Goal: Navigation & Orientation: Find specific page/section

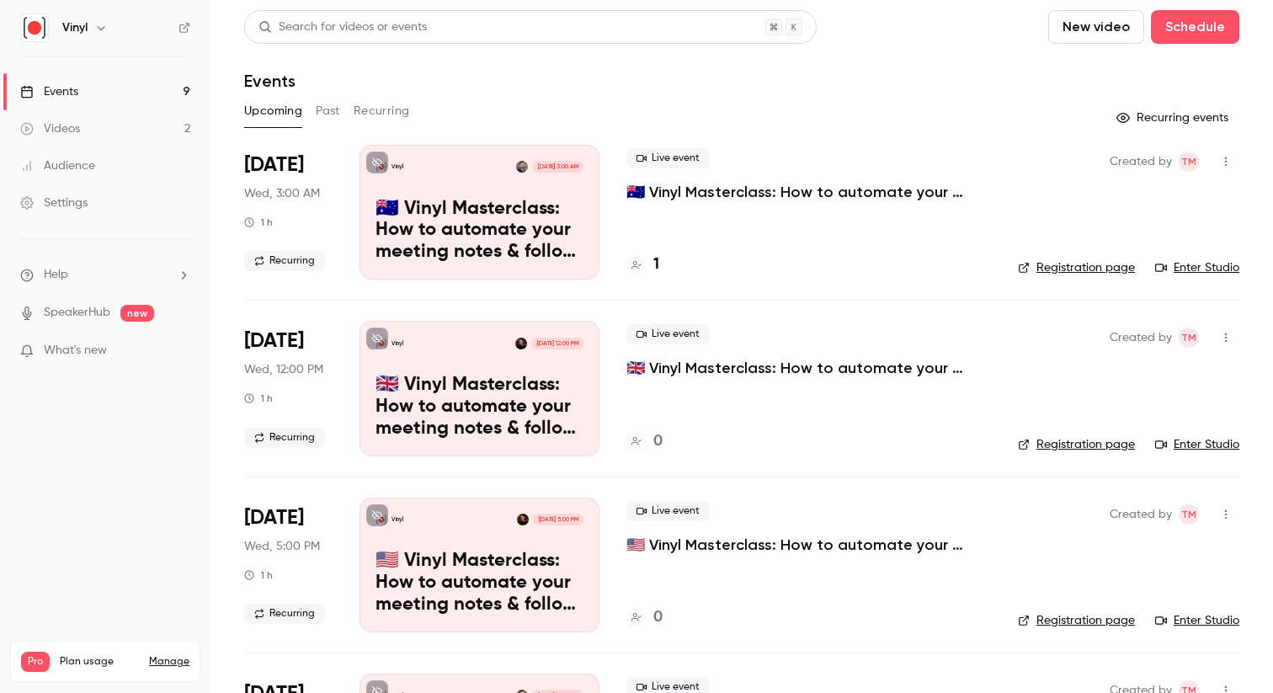
click at [284, 260] on span "Recurring" at bounding box center [284, 261] width 81 height 20
click at [667, 192] on p "🇦🇺 Vinyl Masterclass: How to automate your meeting notes & follow ups" at bounding box center [808, 192] width 365 height 20
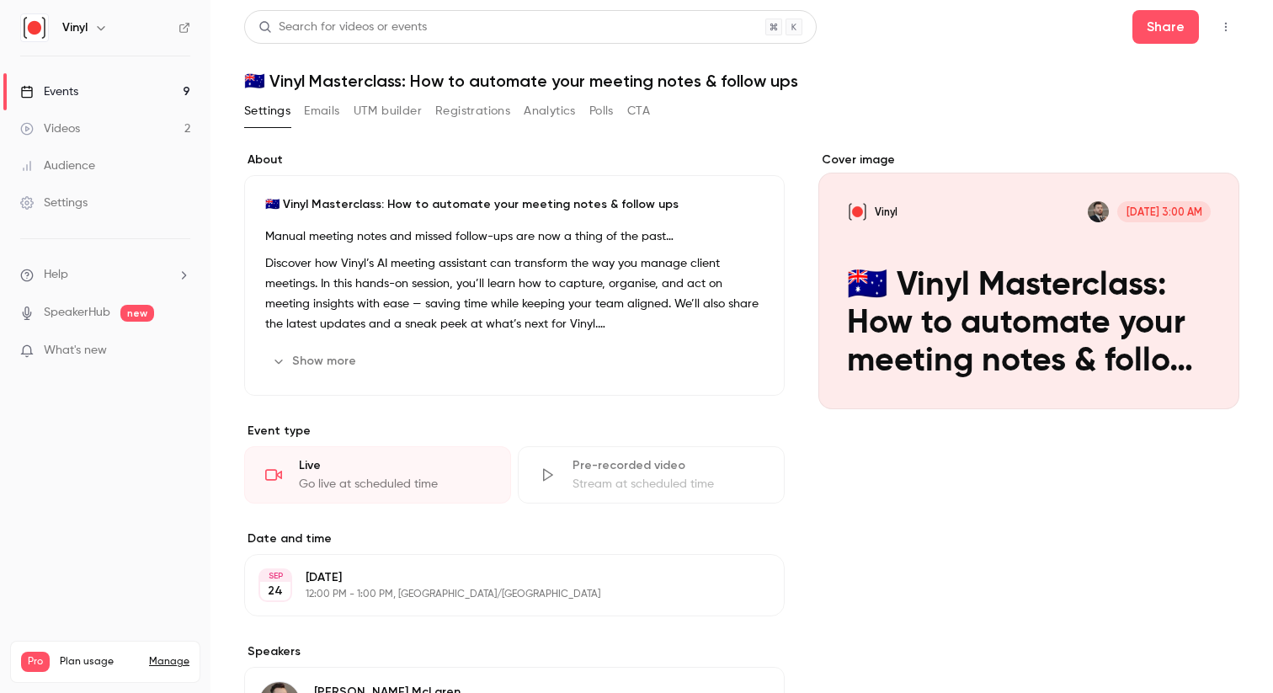
click at [462, 287] on p "Discover how Vinyl’s AI meeting assistant can transform the way you manage clie…" at bounding box center [514, 293] width 498 height 81
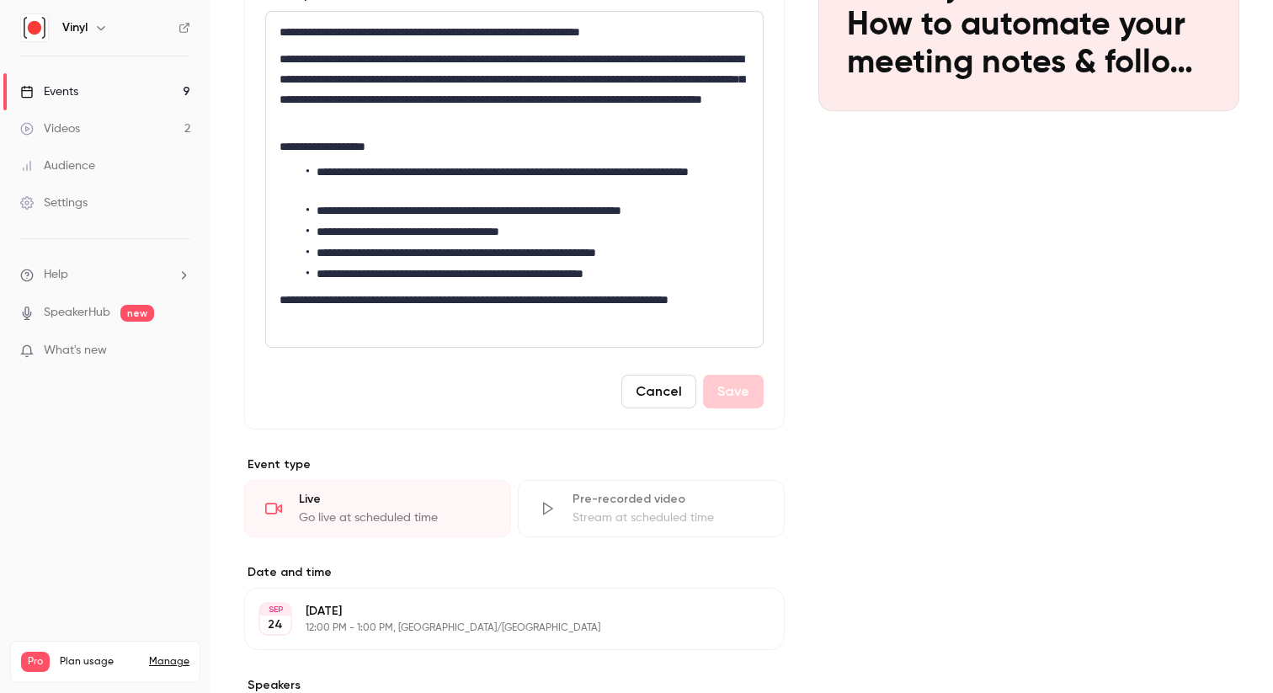
scroll to position [537, 0]
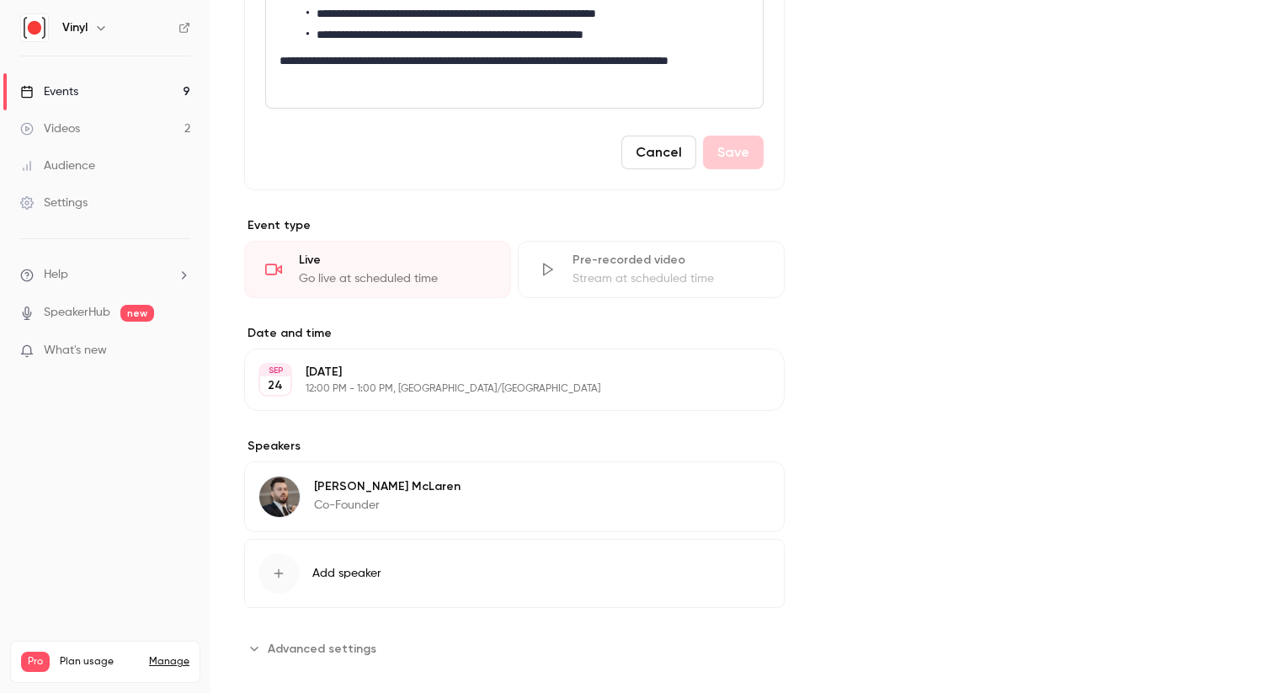
click at [378, 376] on p "[DATE]" at bounding box center [501, 372] width 390 height 17
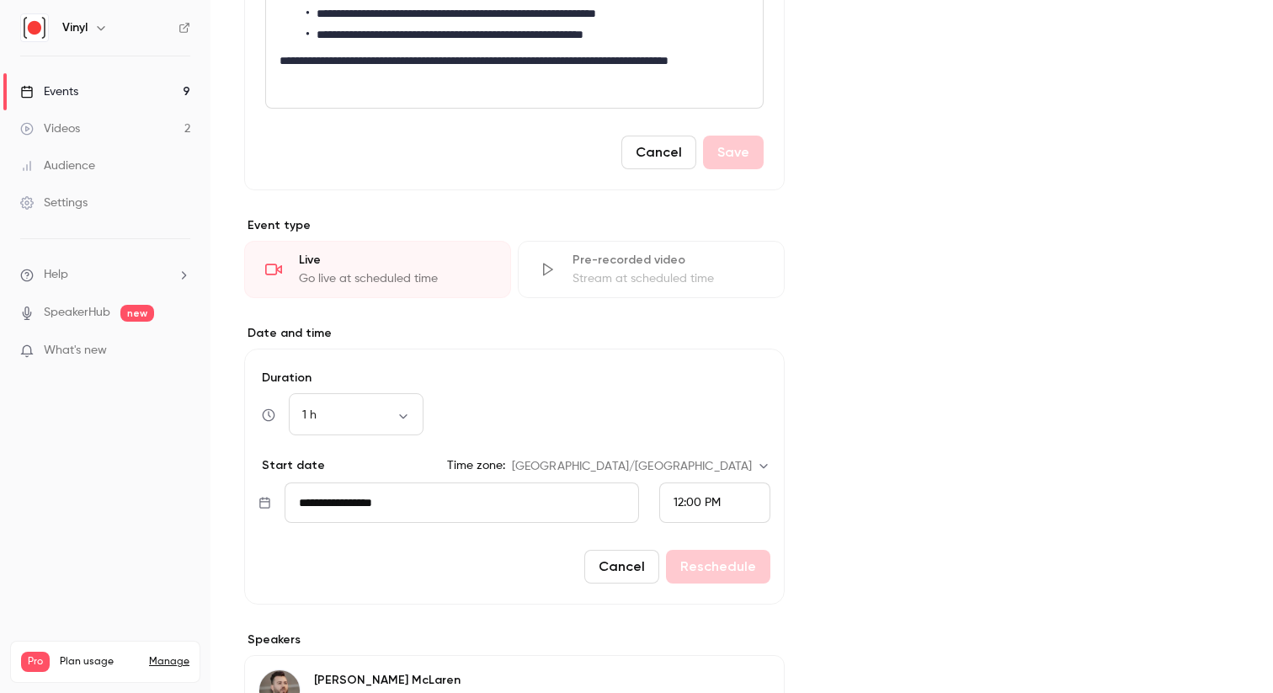
click at [611, 564] on button "Cancel" at bounding box center [621, 567] width 75 height 34
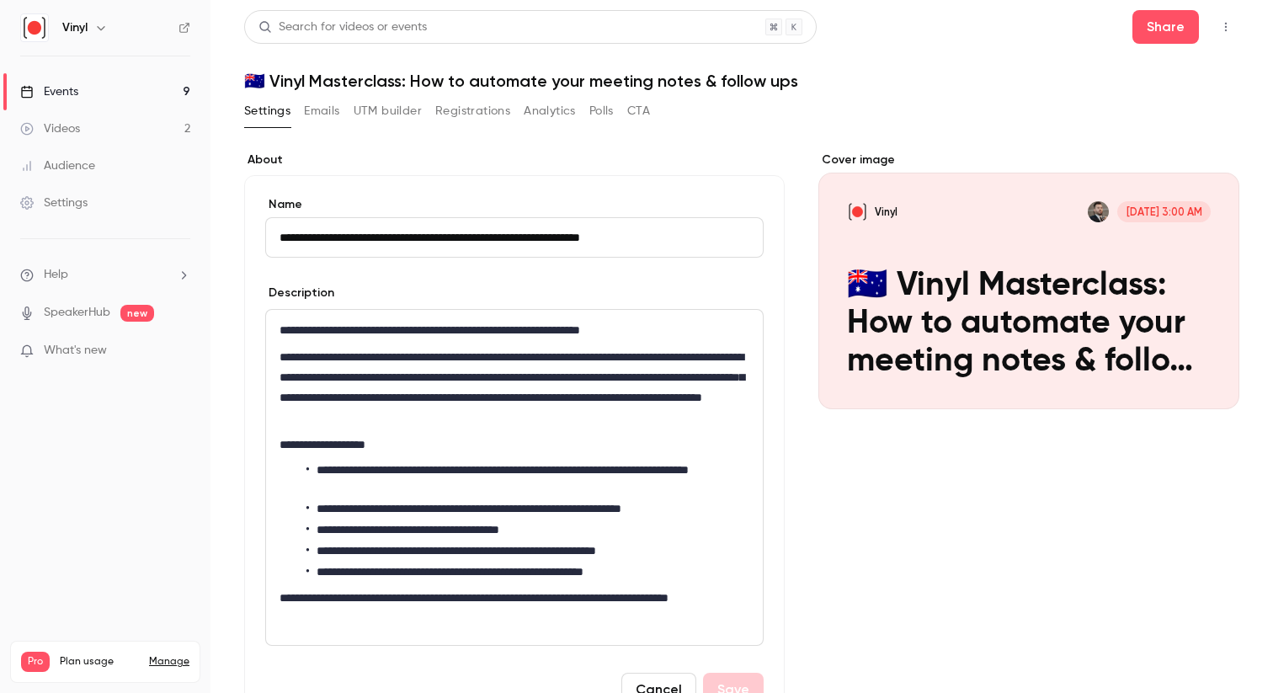
scroll to position [556, 0]
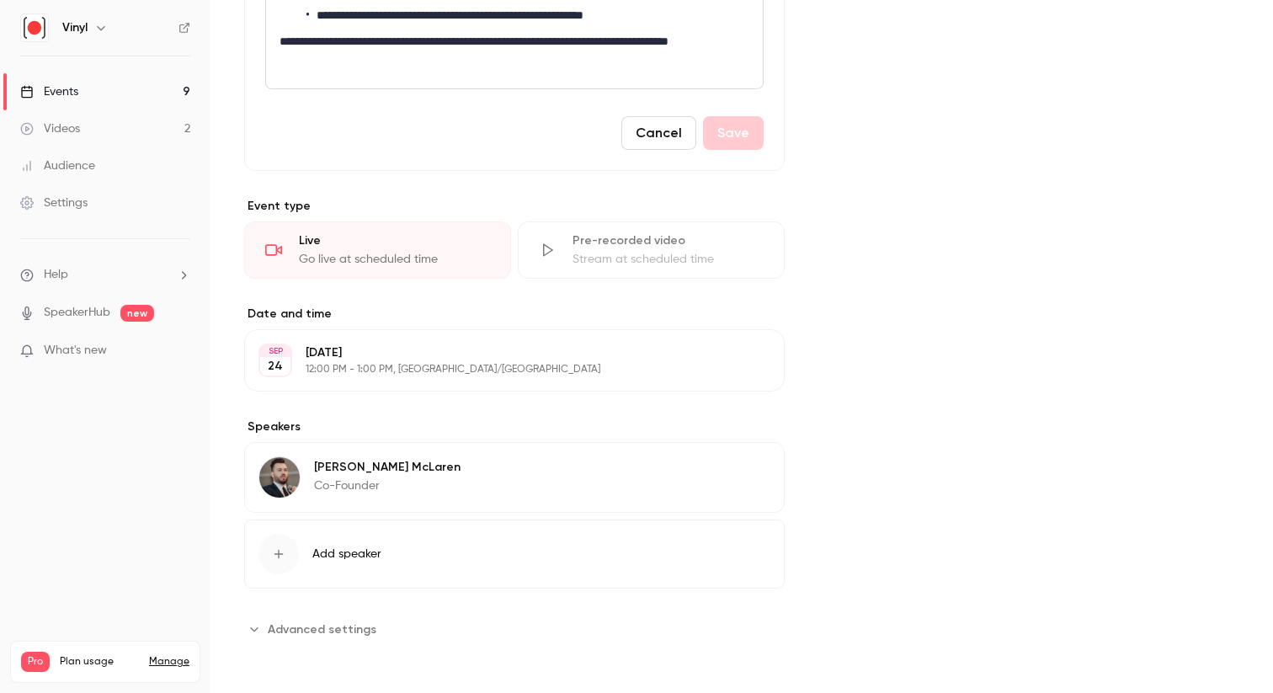
click at [282, 631] on span "Advanced settings" at bounding box center [322, 629] width 109 height 18
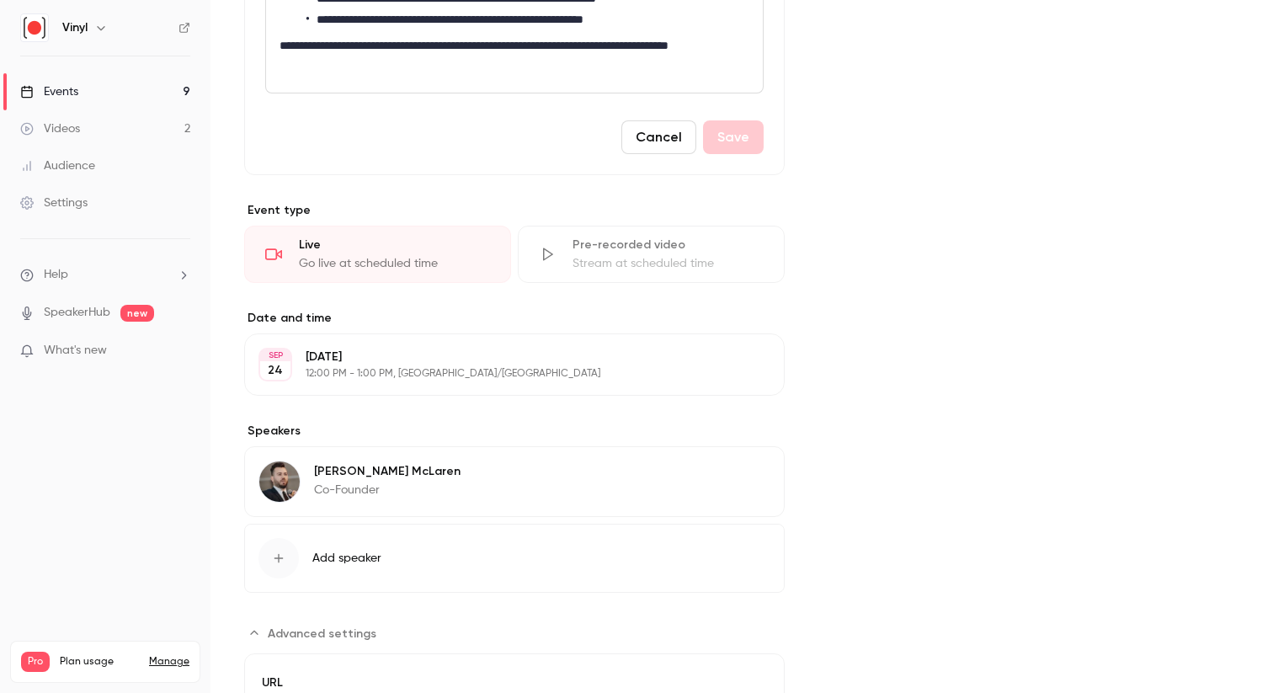
scroll to position [489, 0]
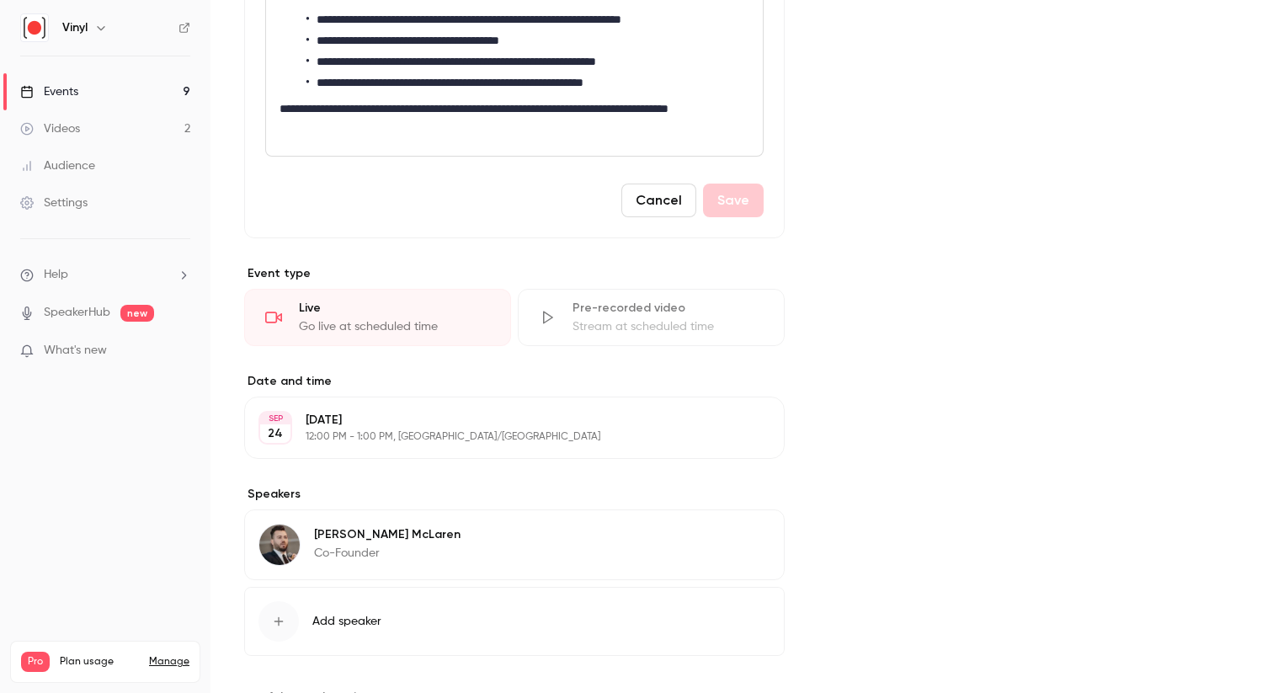
click at [45, 83] on div "Events" at bounding box center [49, 91] width 58 height 17
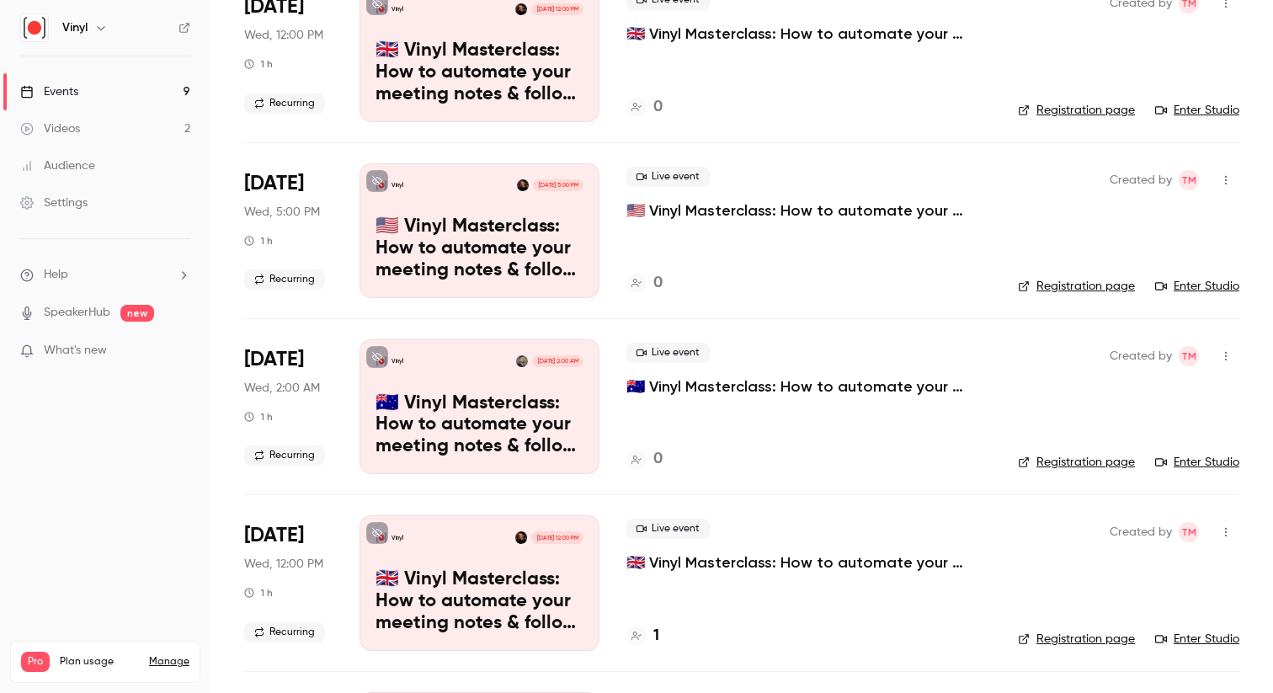
scroll to position [338, 0]
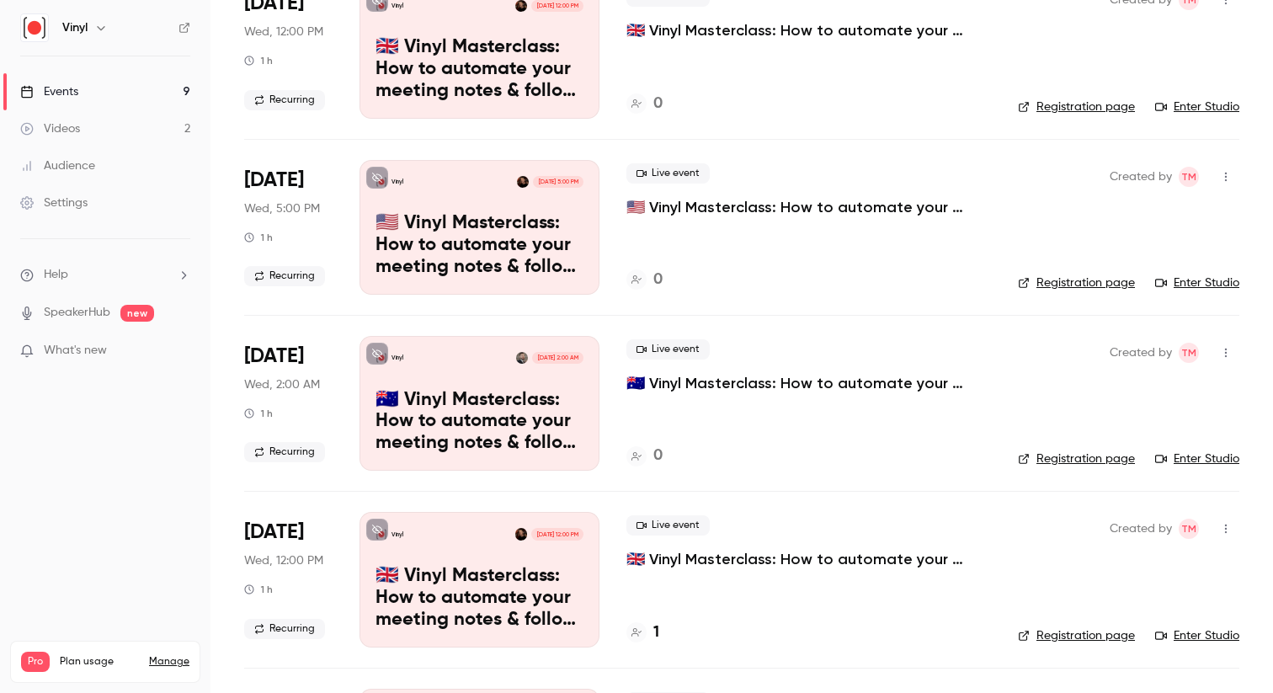
click at [668, 381] on p "🇦🇺 Vinyl Masterclass: How to automate your meeting notes & follow ups" at bounding box center [808, 383] width 365 height 20
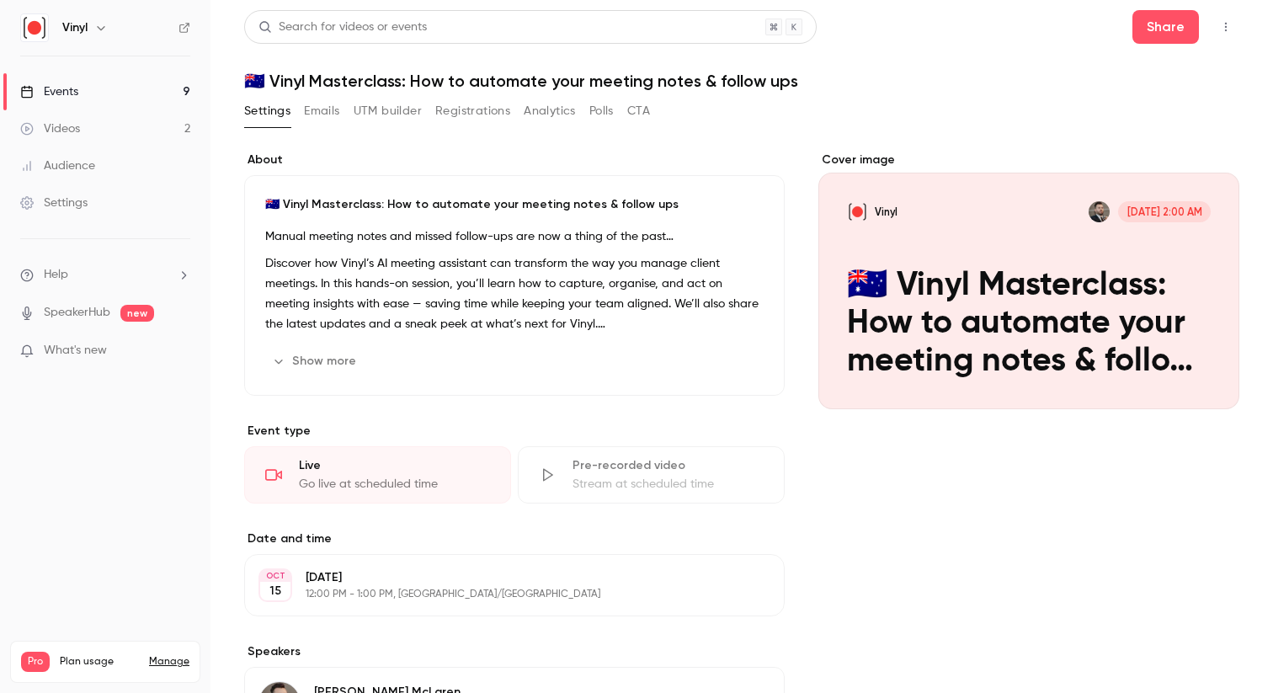
click at [90, 96] on link "Events 9" at bounding box center [105, 91] width 210 height 37
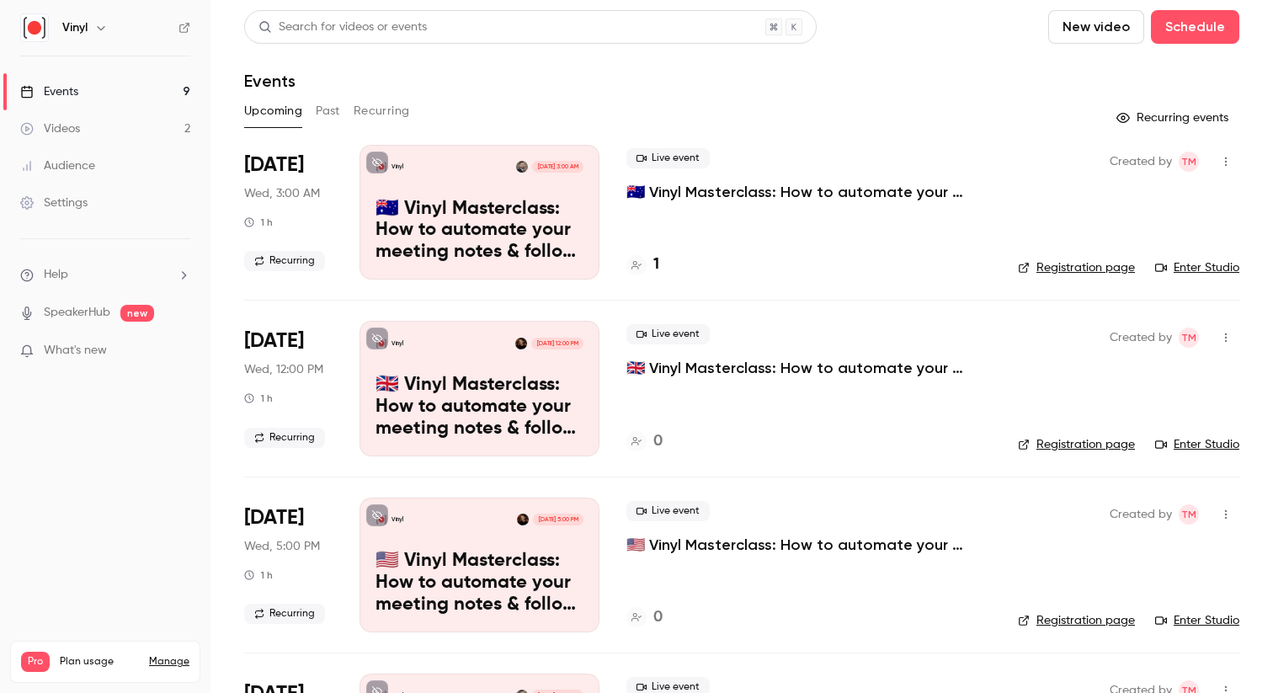
click at [380, 104] on button "Recurring" at bounding box center [382, 111] width 56 height 27
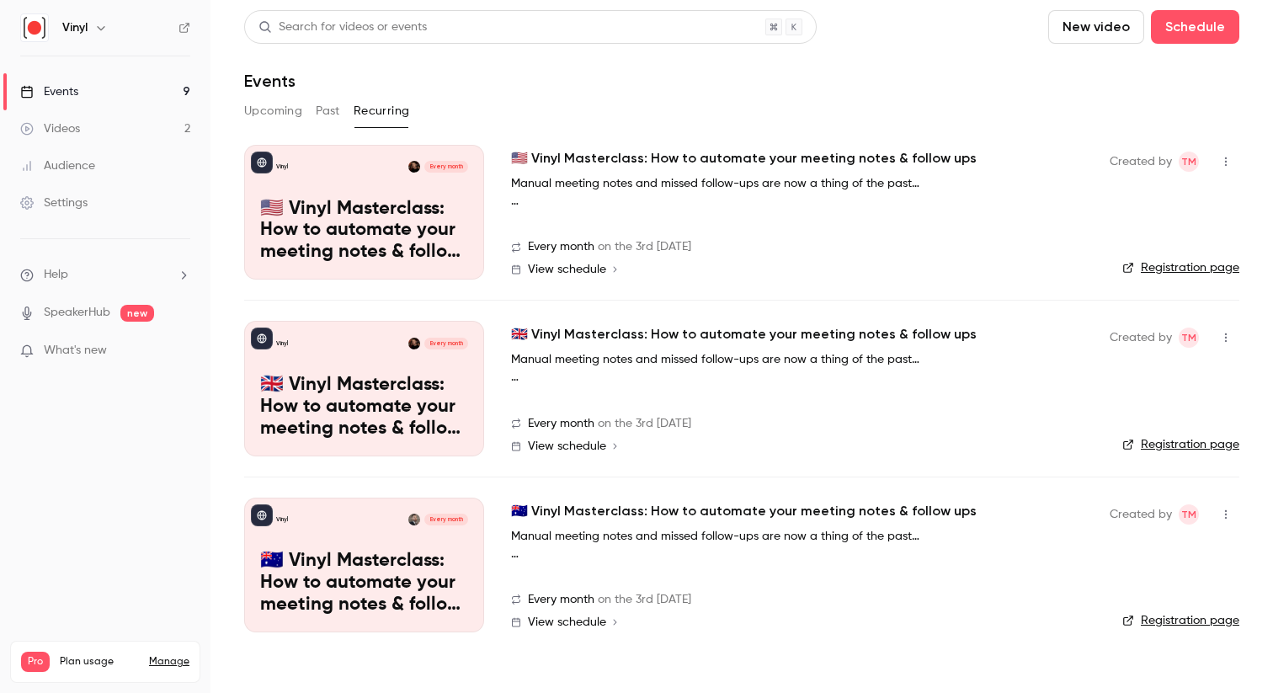
click at [93, 124] on link "Videos 2" at bounding box center [105, 128] width 210 height 37
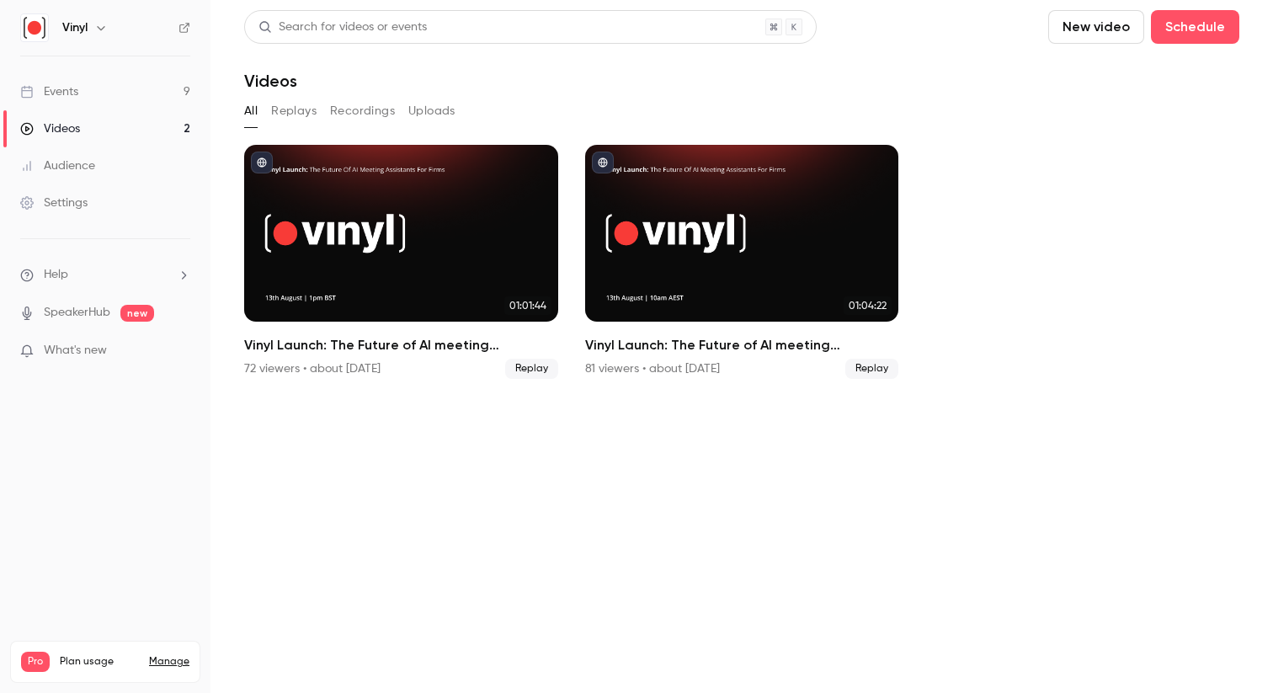
click at [72, 92] on div "Events" at bounding box center [49, 91] width 58 height 17
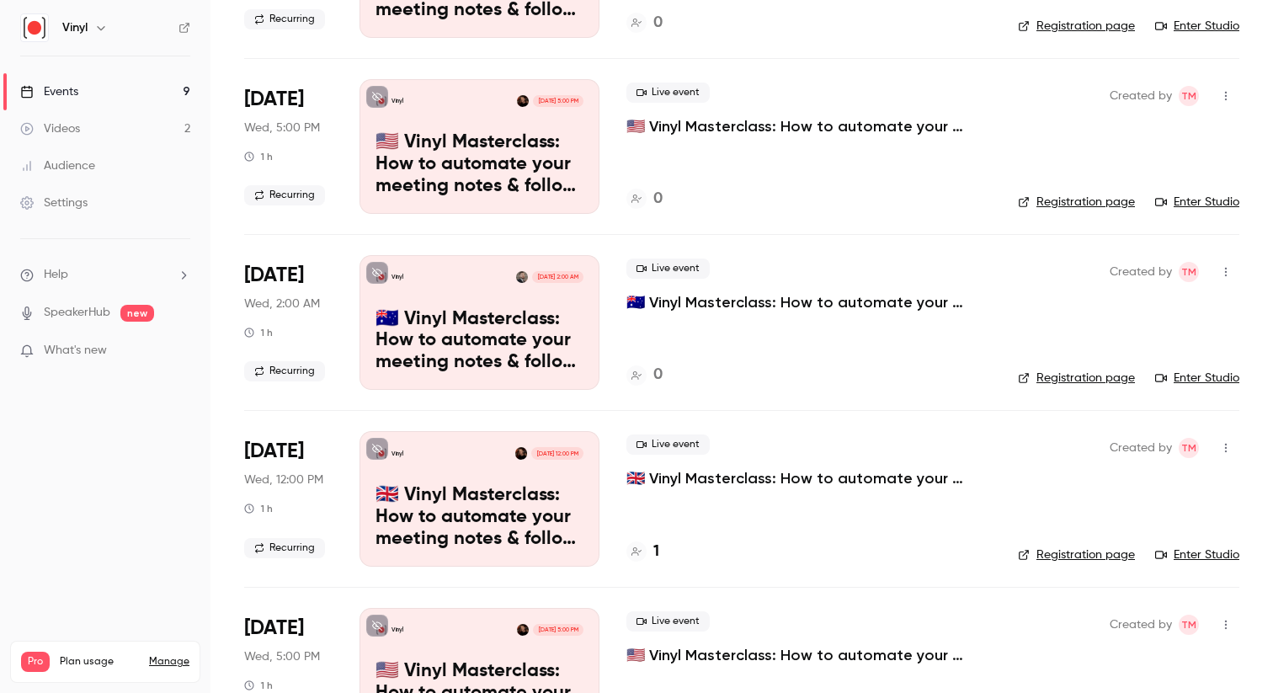
scroll to position [421, 0]
